Goal: Task Accomplishment & Management: Complete application form

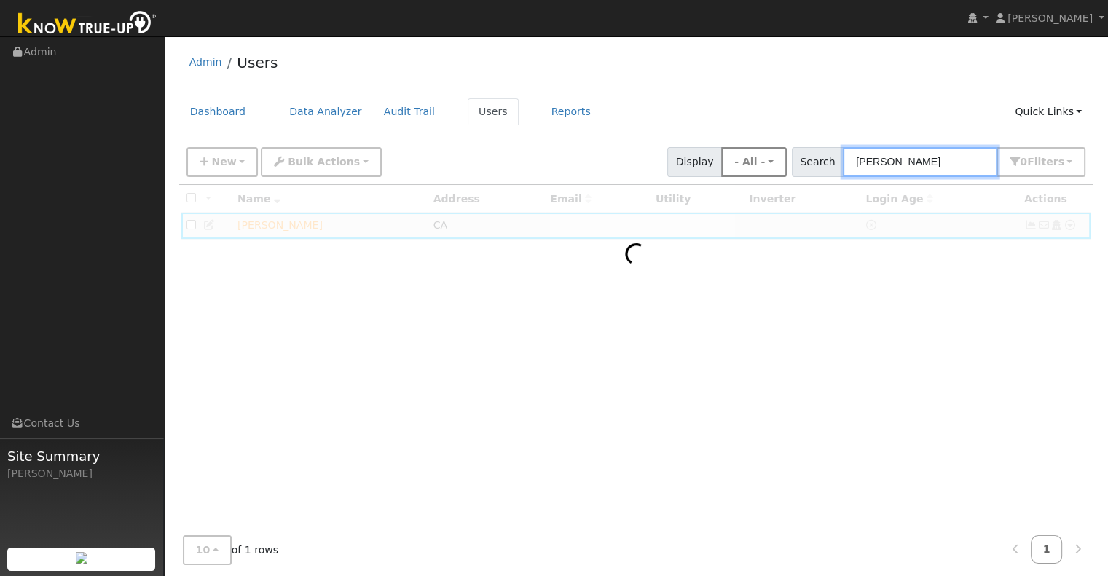
drag, startPoint x: 905, startPoint y: 167, endPoint x: 744, endPoint y: 166, distance: 160.3
click at [744, 166] on div "New Add User Quick Add Quick Connect Quick Convert Lead Bulk Actions Send Email…" at bounding box center [636, 159] width 905 height 35
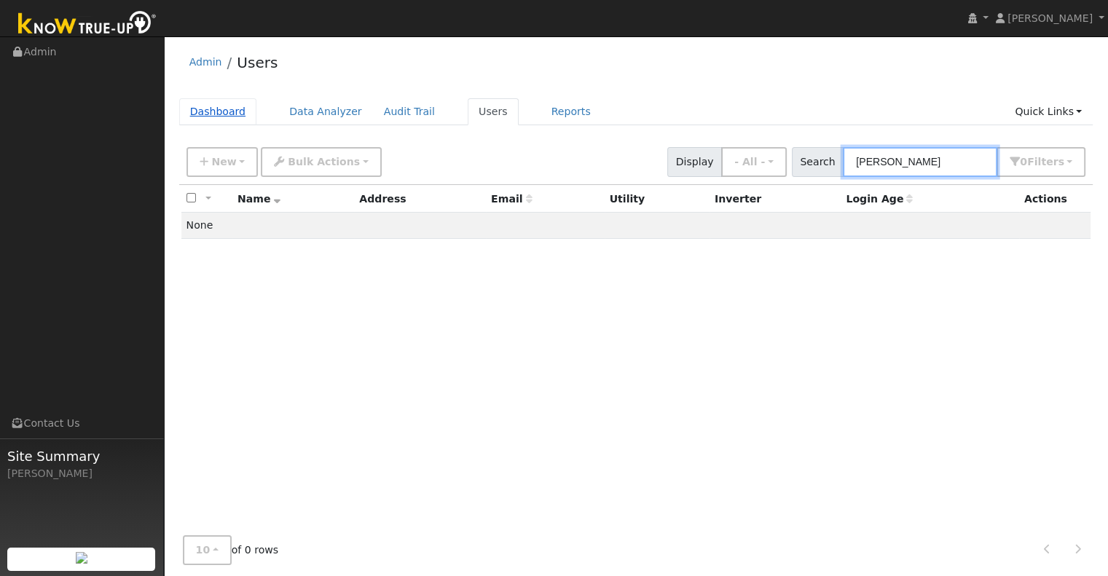
type input "[PERSON_NAME]"
click at [233, 119] on link "Dashboard" at bounding box center [218, 111] width 78 height 27
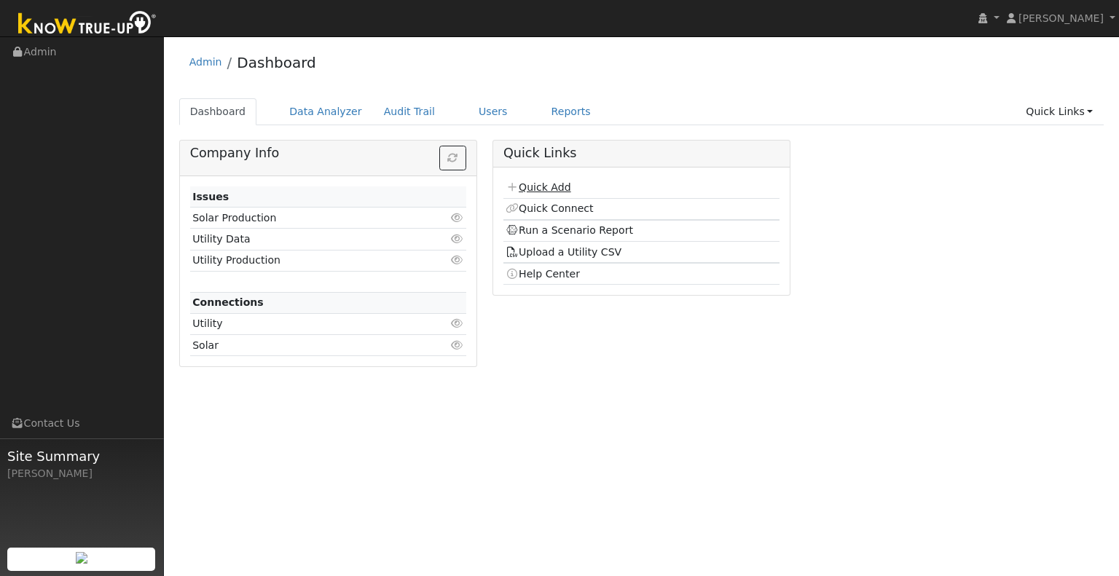
click at [539, 186] on link "Quick Add" at bounding box center [538, 187] width 65 height 12
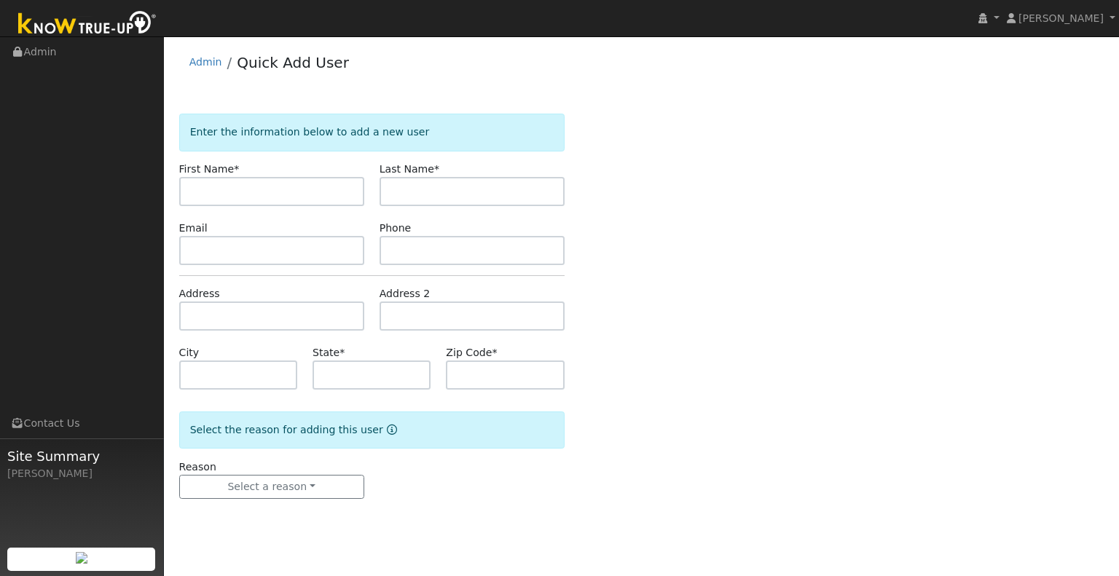
click at [321, 184] on input "text" at bounding box center [271, 191] width 185 height 29
type input "John"
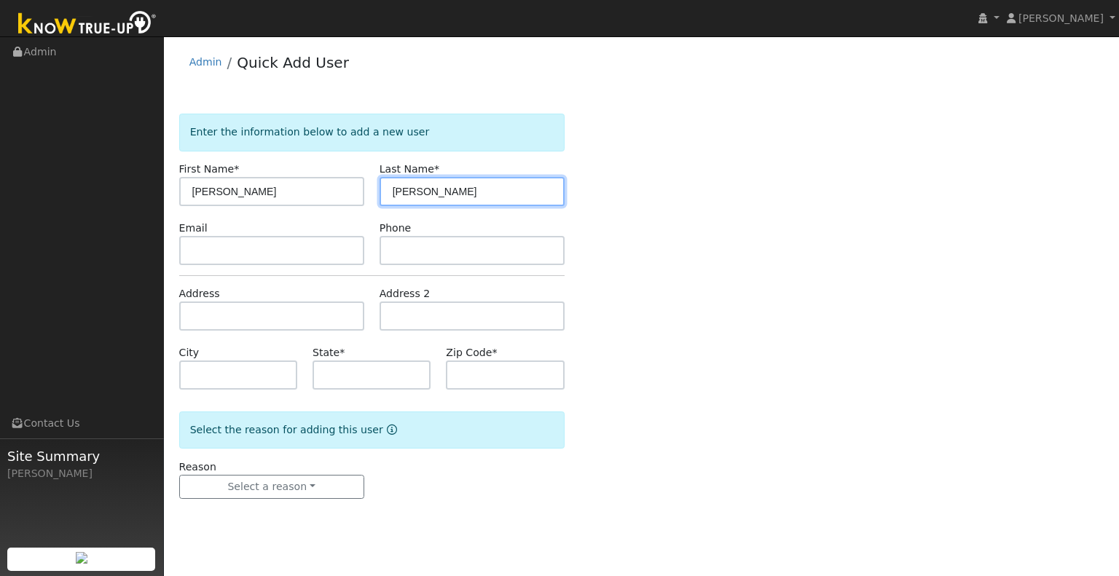
type input "Grose"
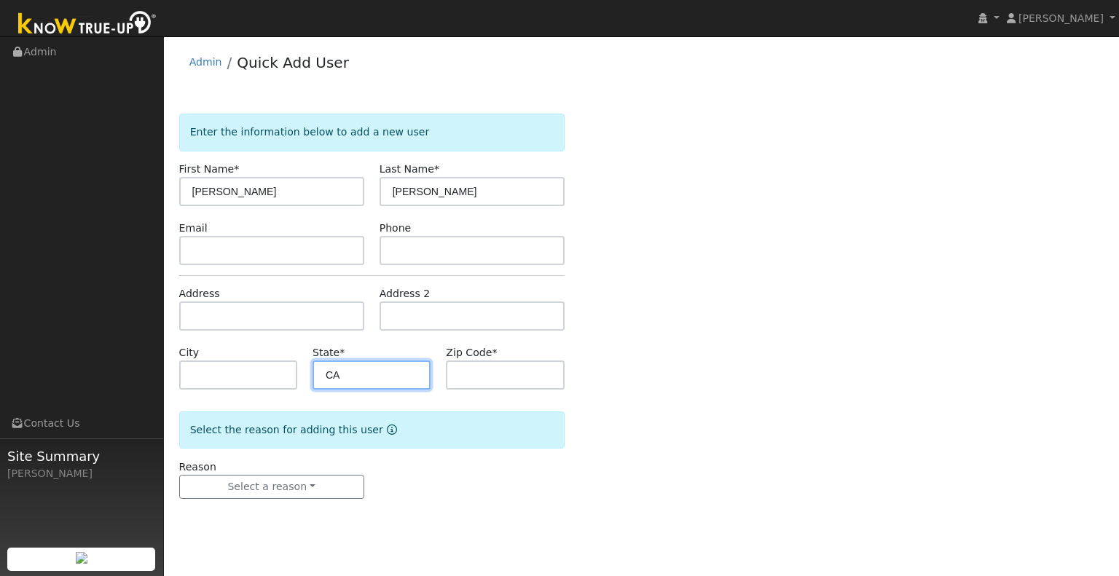
type input "CA"
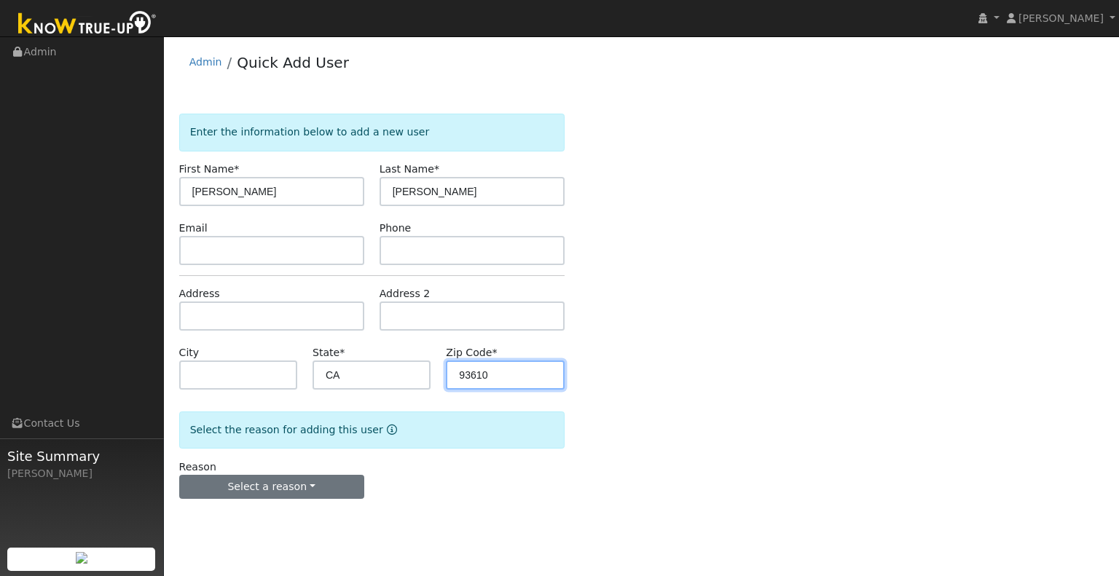
type input "93610"
click at [256, 476] on button "Select a reason" at bounding box center [271, 487] width 185 height 25
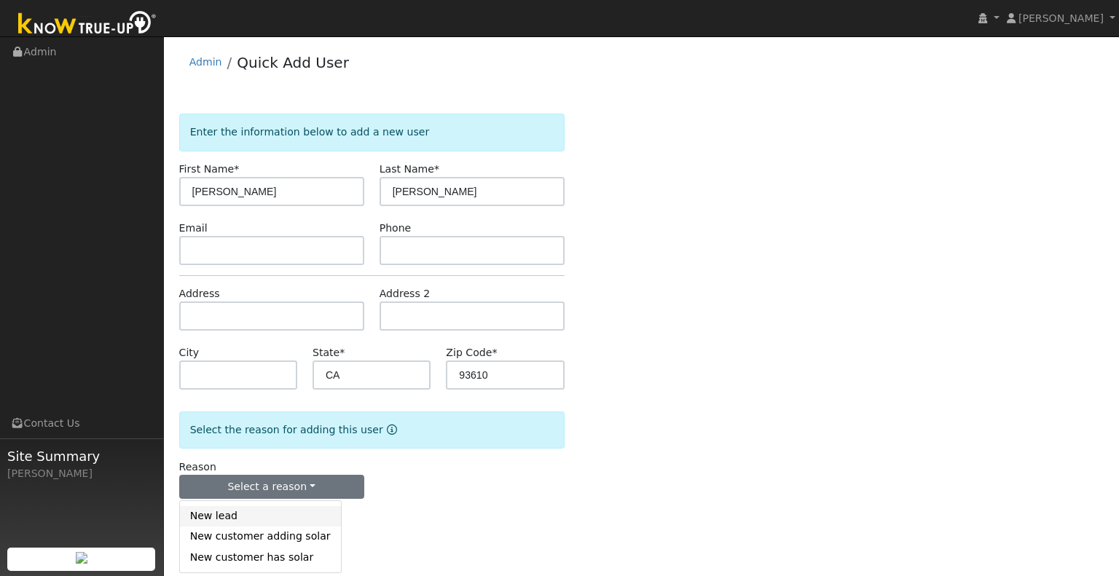
click at [265, 515] on link "New lead" at bounding box center [260, 516] width 161 height 20
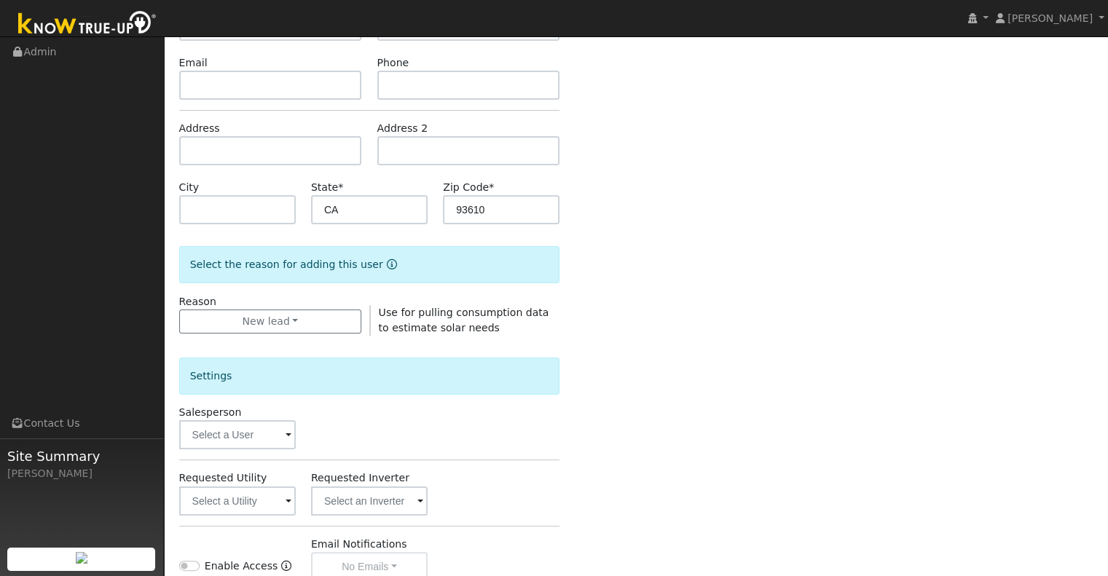
scroll to position [291, 0]
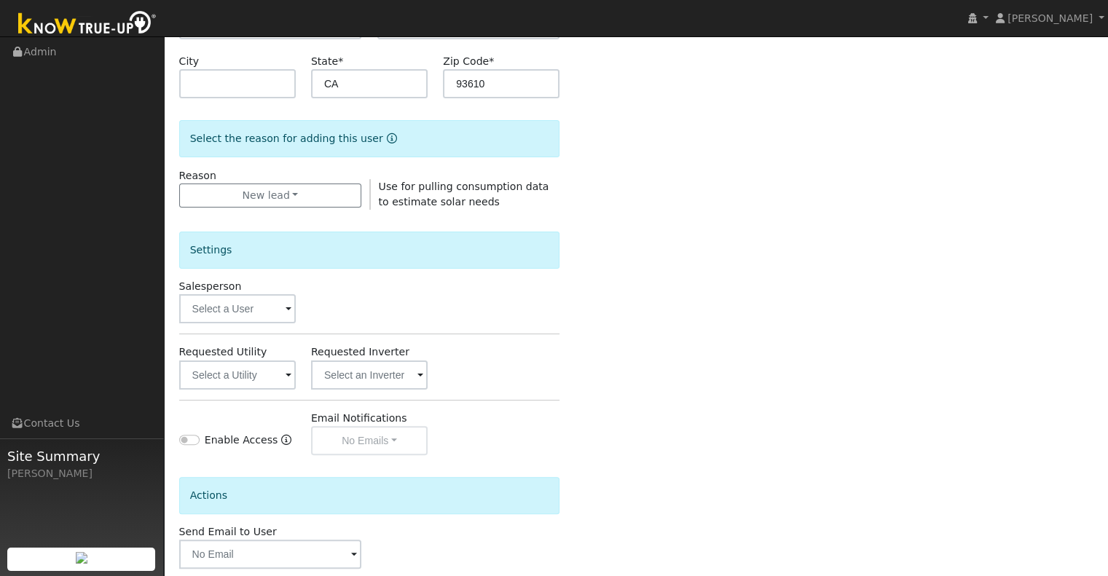
click at [260, 290] on div "Salesperson" at bounding box center [237, 301] width 132 height 44
click at [256, 302] on input "text" at bounding box center [237, 308] width 117 height 29
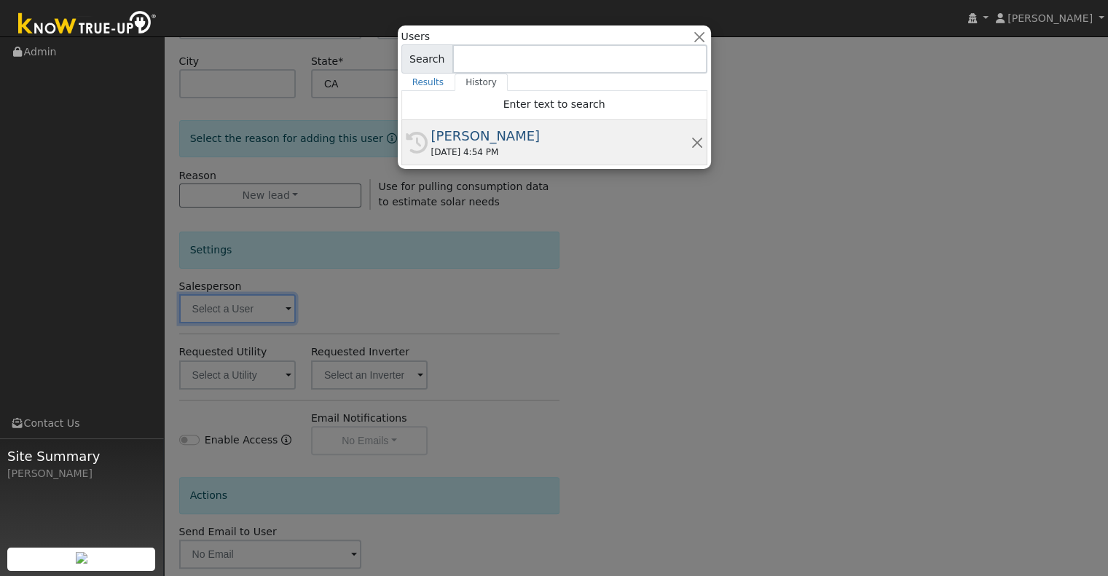
click at [498, 122] on div "History Josh Clark 08/23/2025 4:54 PM" at bounding box center [554, 142] width 306 height 45
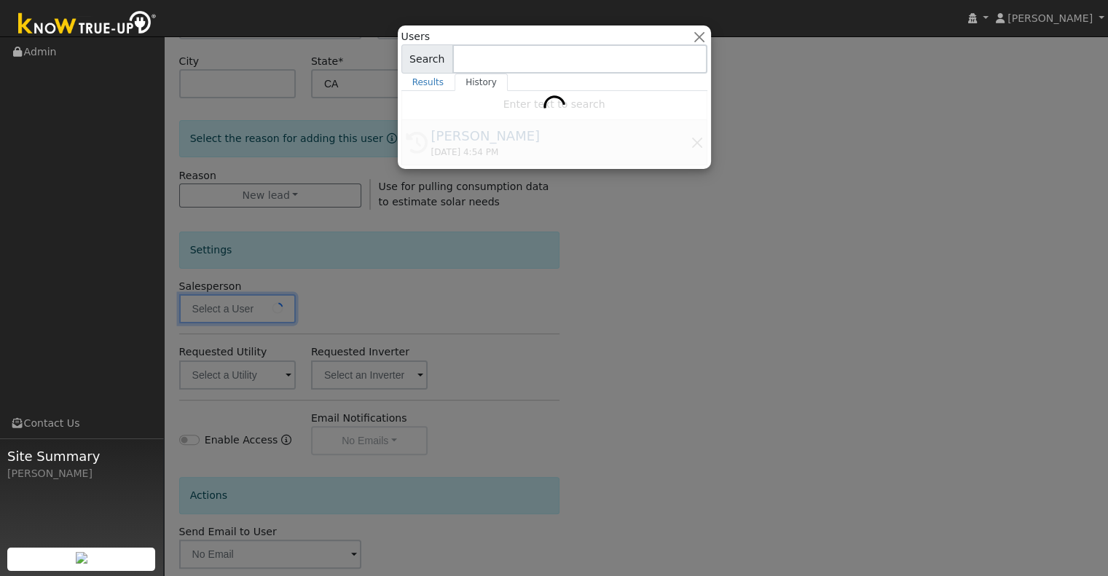
type input "[PERSON_NAME]"
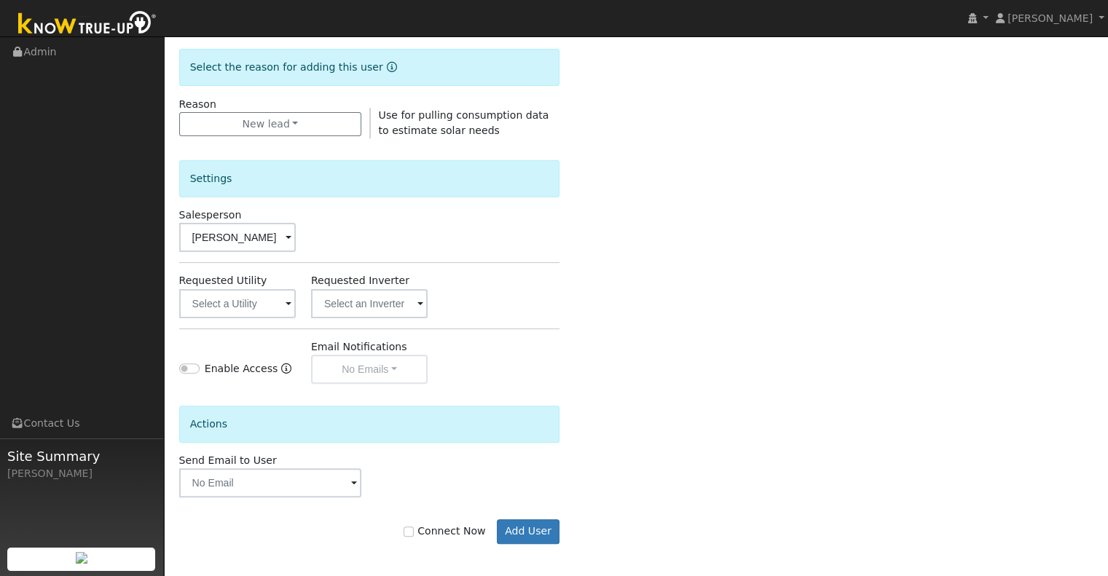
scroll to position [365, 0]
click at [274, 305] on input "text" at bounding box center [237, 301] width 117 height 29
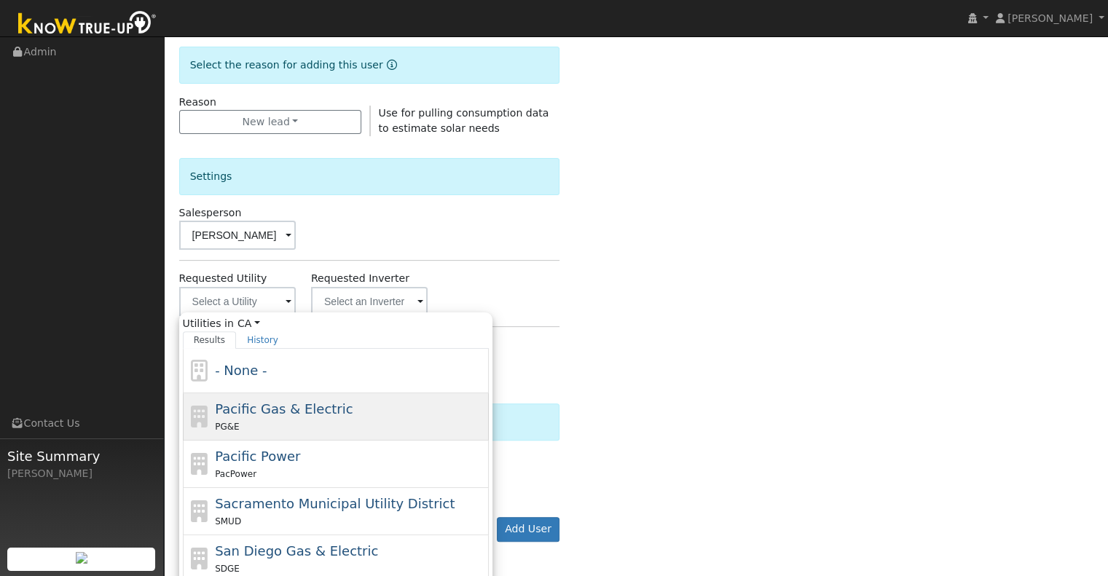
click at [304, 404] on span "Pacific Gas & Electric" at bounding box center [284, 408] width 138 height 15
type input "Pacific Gas & Electric"
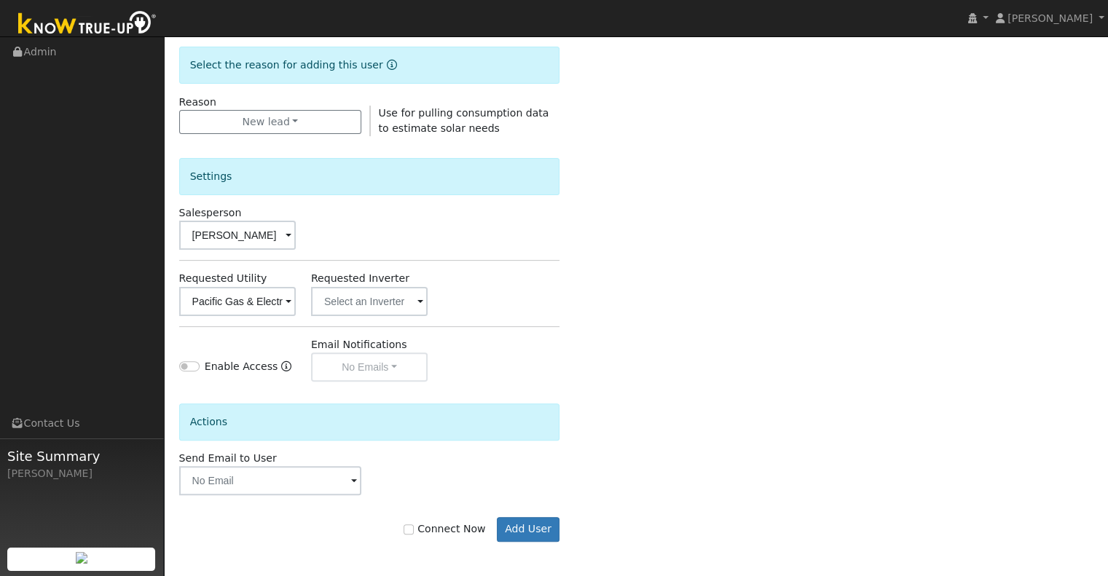
click at [436, 533] on label "Connect Now" at bounding box center [445, 529] width 82 height 15
click at [414, 533] on input "Connect Now" at bounding box center [409, 529] width 10 height 10
checkbox input "true"
click at [522, 535] on button "Add User" at bounding box center [528, 529] width 63 height 25
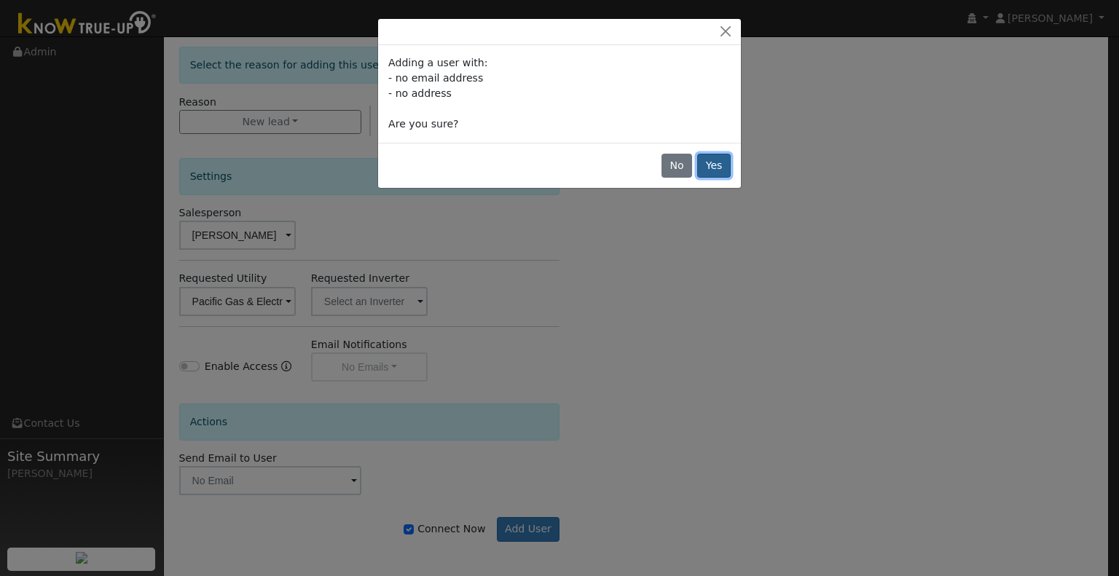
click at [710, 168] on button "Yes" at bounding box center [714, 166] width 34 height 25
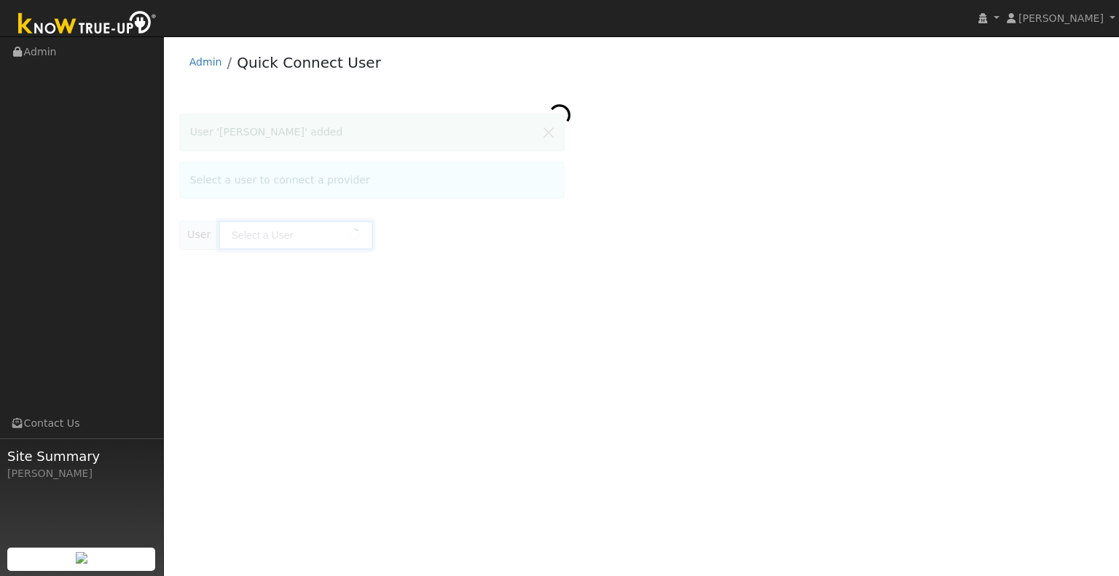
type input "[PERSON_NAME]"
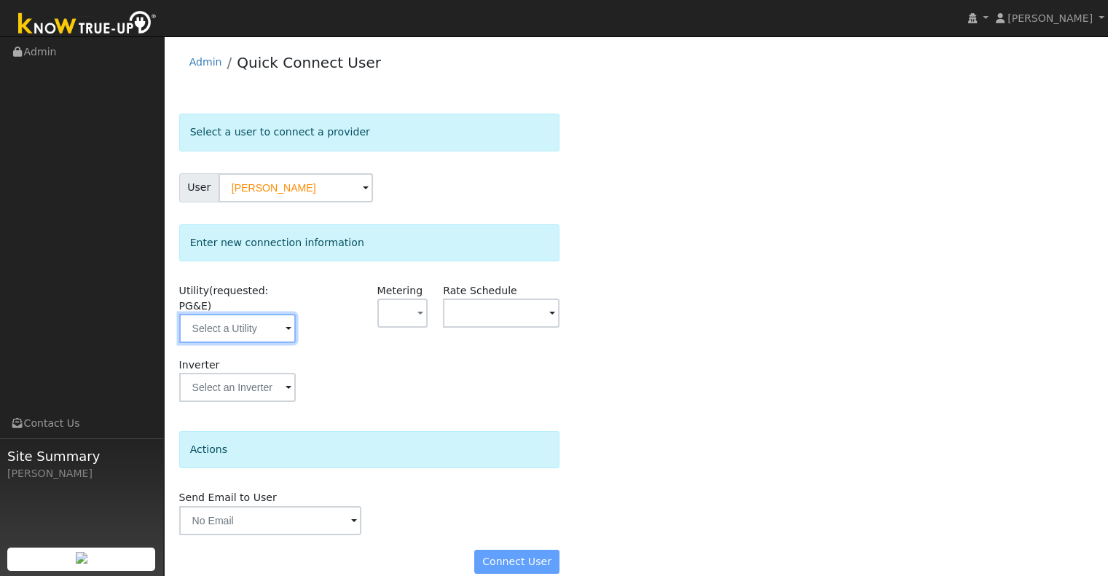
click at [216, 314] on input "text" at bounding box center [237, 328] width 117 height 29
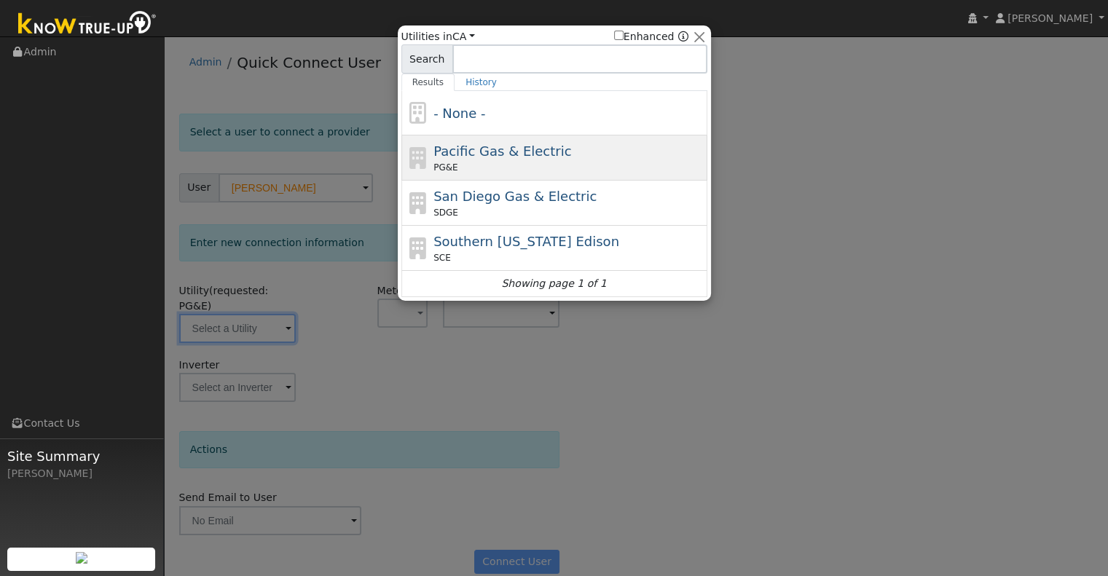
click at [501, 160] on div "Pacific Gas & Electric PG&E" at bounding box center [568, 157] width 270 height 33
type input "PG&E"
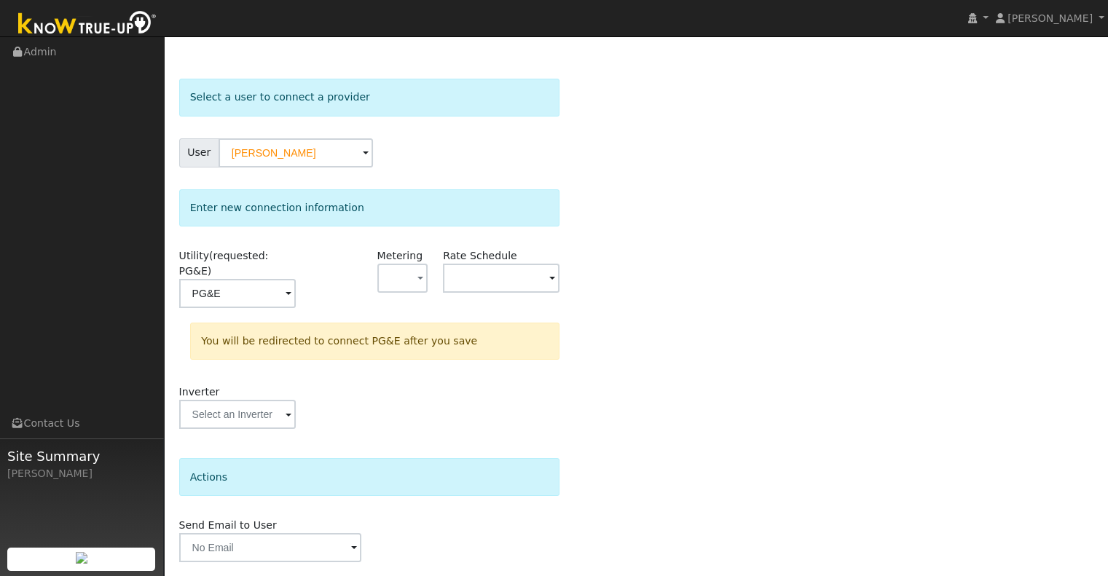
scroll to position [65, 0]
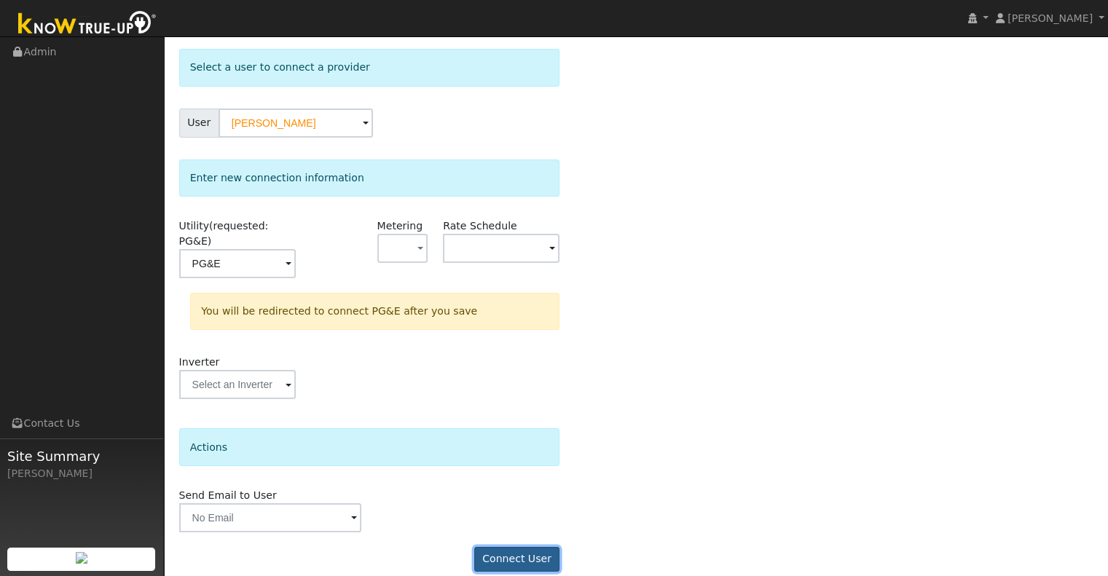
click at [501, 547] on button "Connect User" at bounding box center [517, 559] width 86 height 25
